Goal: Navigation & Orientation: Find specific page/section

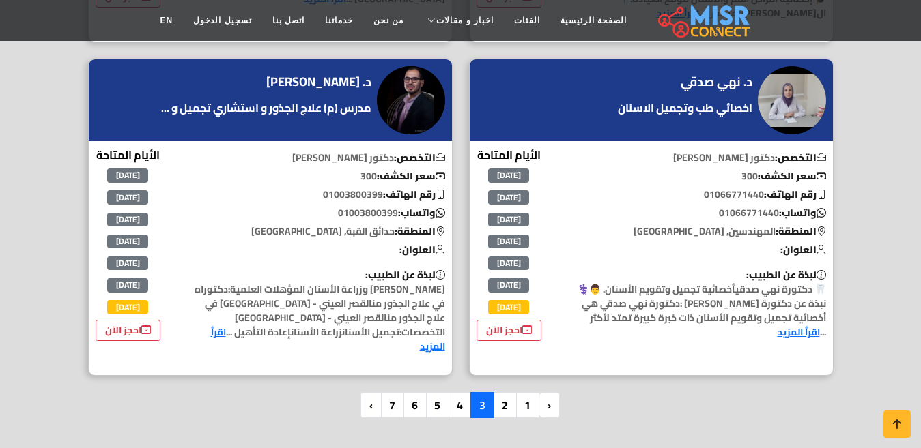
scroll to position [3071, 0]
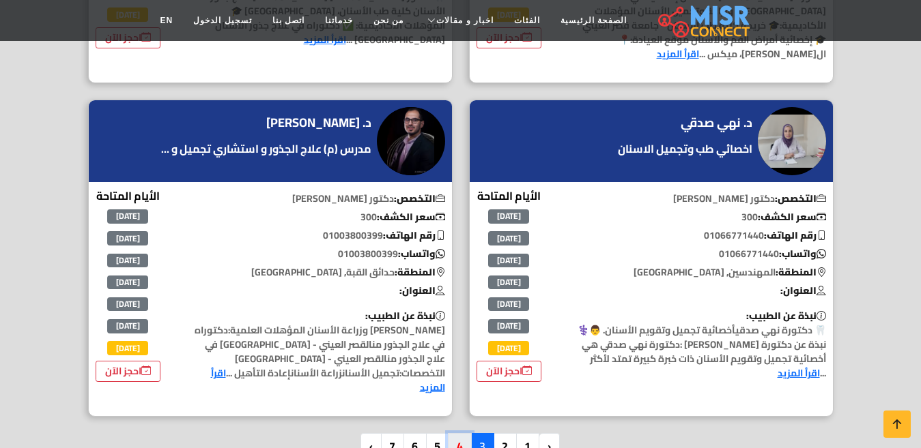
click at [463, 433] on link "4" at bounding box center [460, 446] width 24 height 26
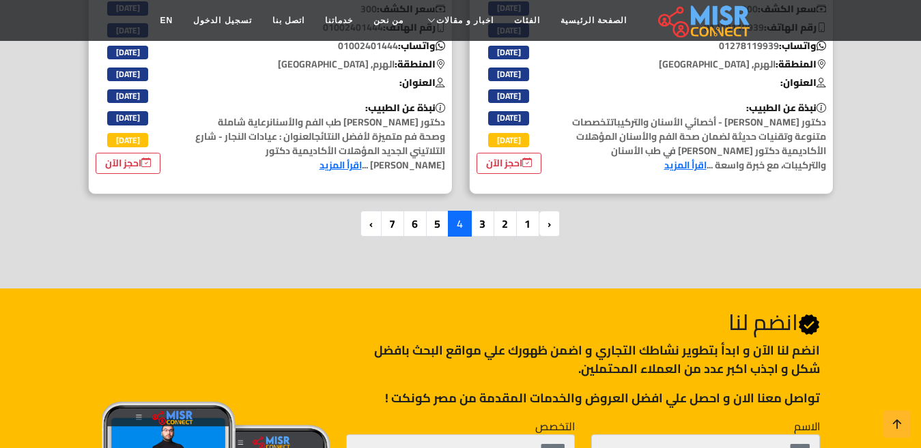
scroll to position [3344, 0]
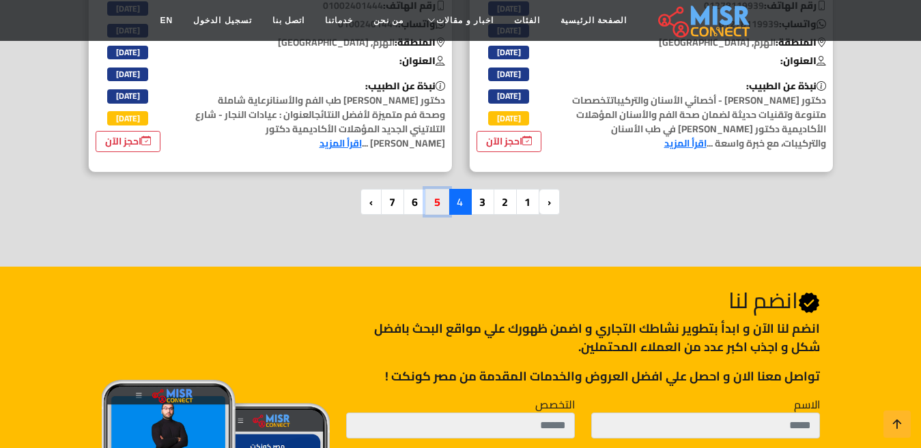
click at [434, 189] on link "5" at bounding box center [437, 202] width 24 height 26
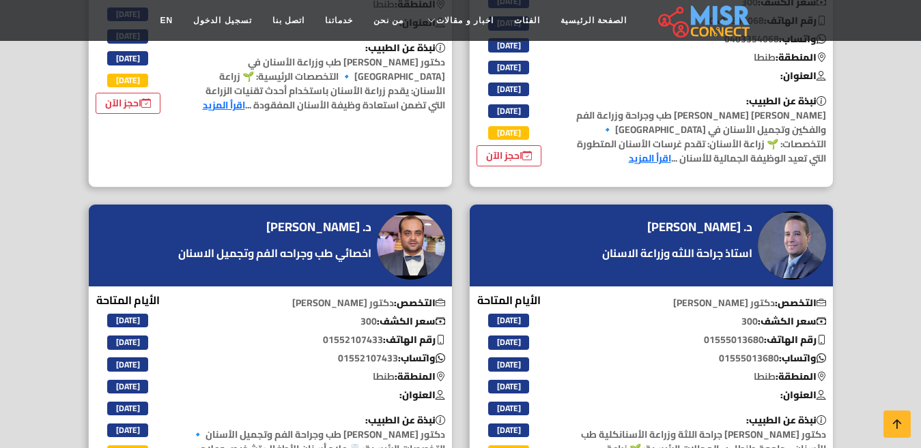
scroll to position [3276, 0]
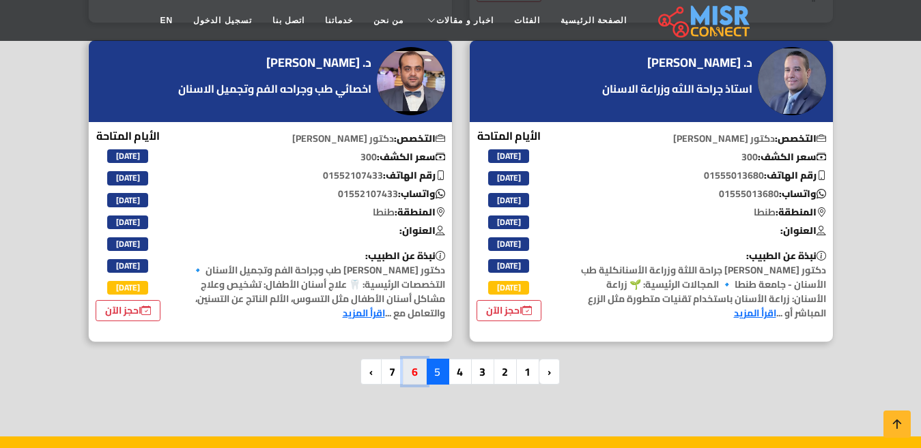
click at [407, 359] on link "6" at bounding box center [415, 372] width 24 height 26
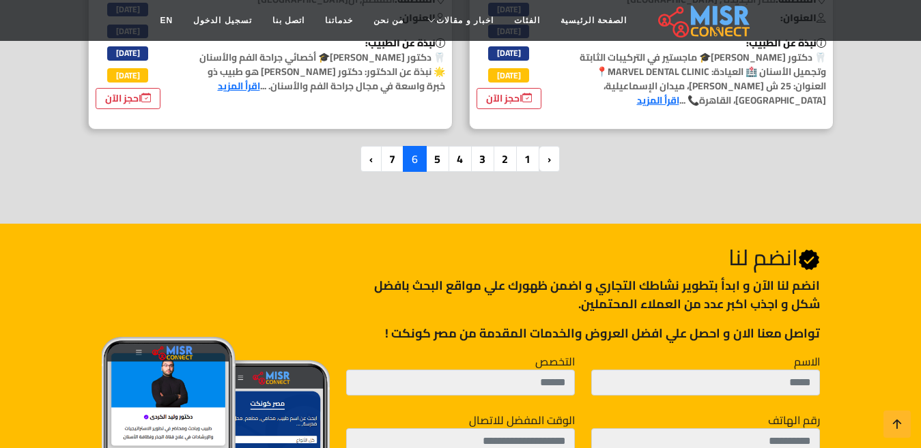
scroll to position [3413, 0]
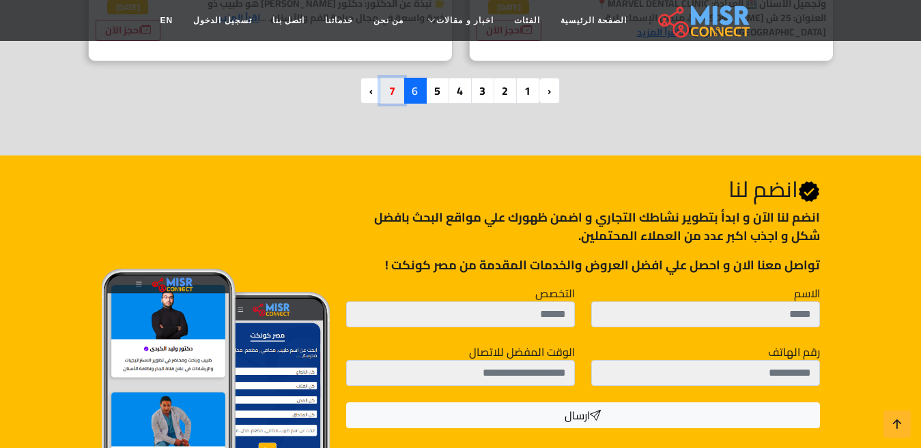
click at [392, 78] on link "7" at bounding box center [392, 91] width 24 height 26
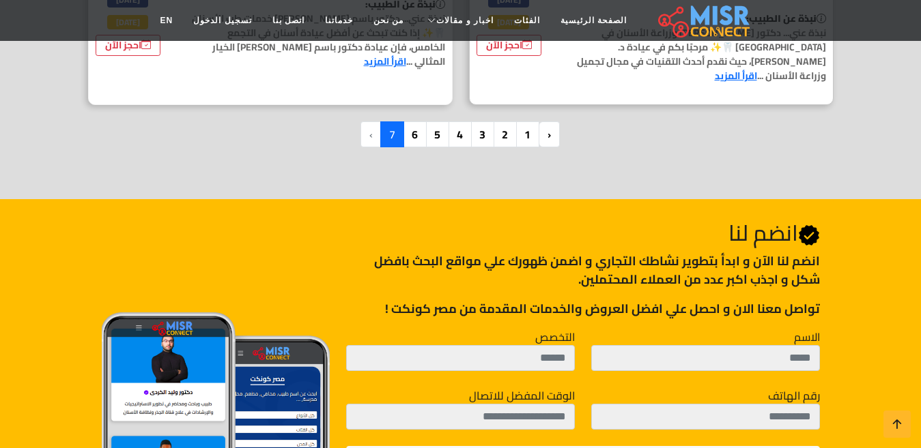
scroll to position [2184, 0]
